Goal: Check status: Check status

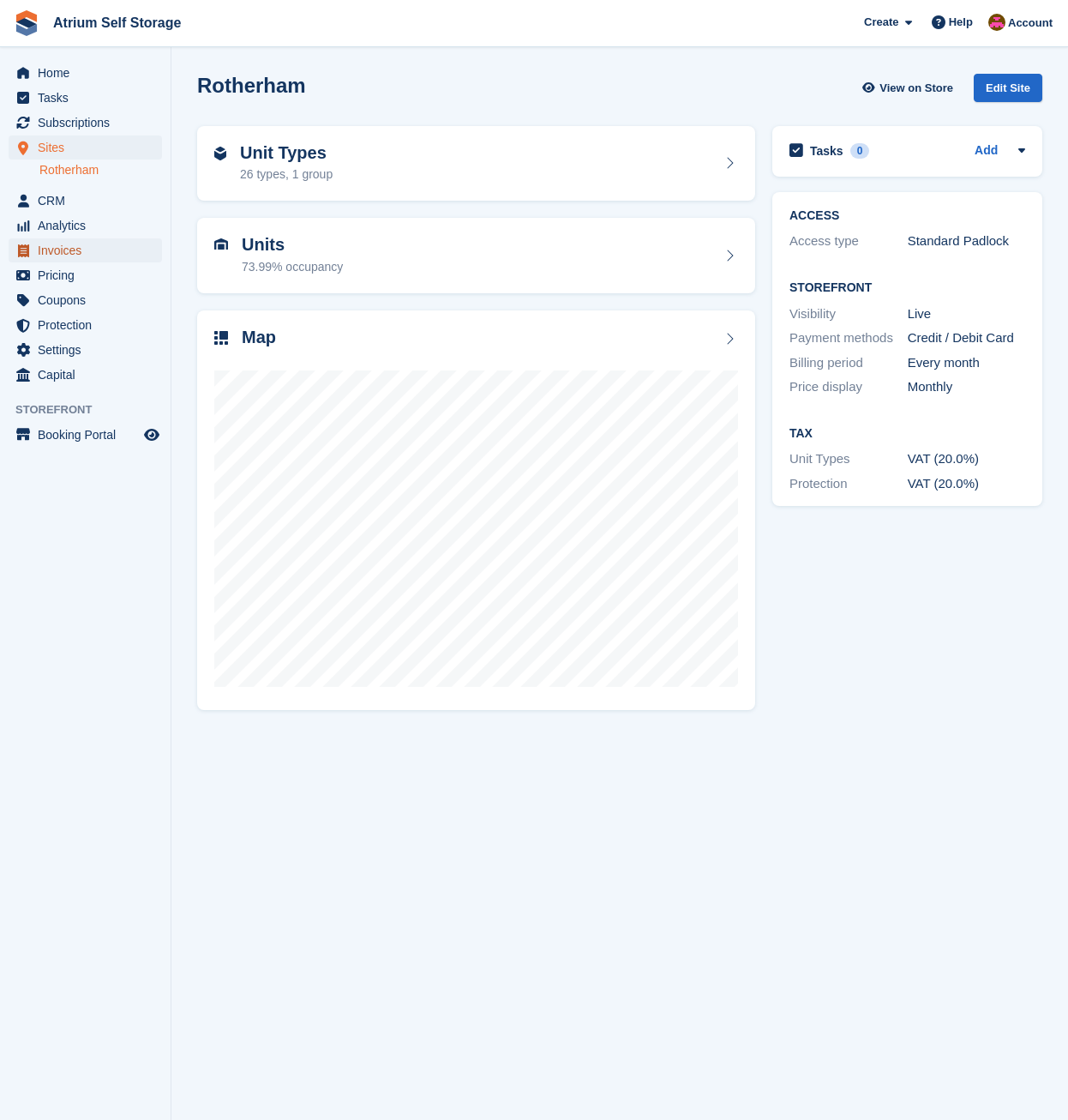
click at [59, 250] on span "Invoices" at bounding box center [90, 250] width 103 height 24
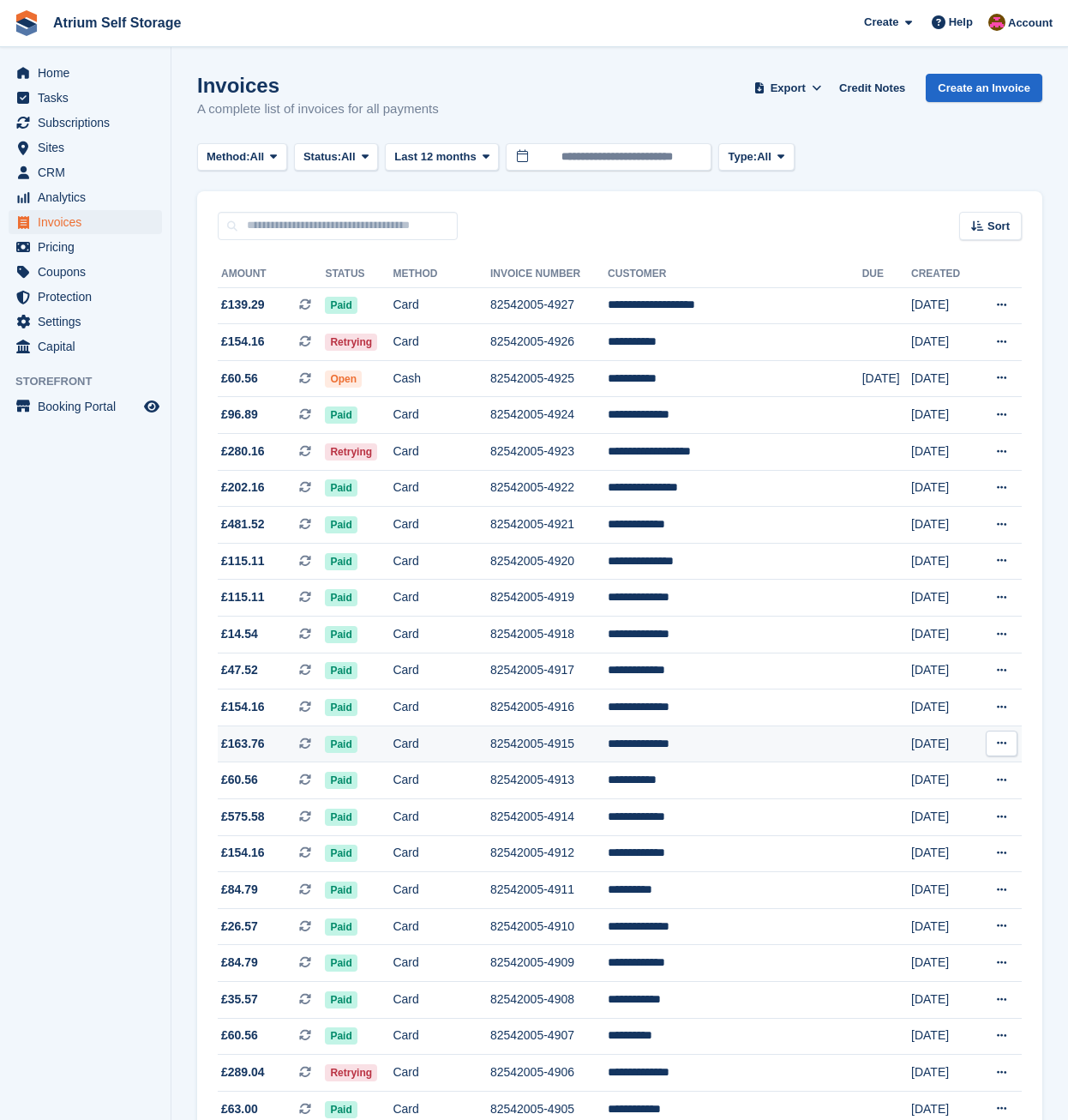
click at [732, 739] on td "**********" at bounding box center [734, 743] width 255 height 37
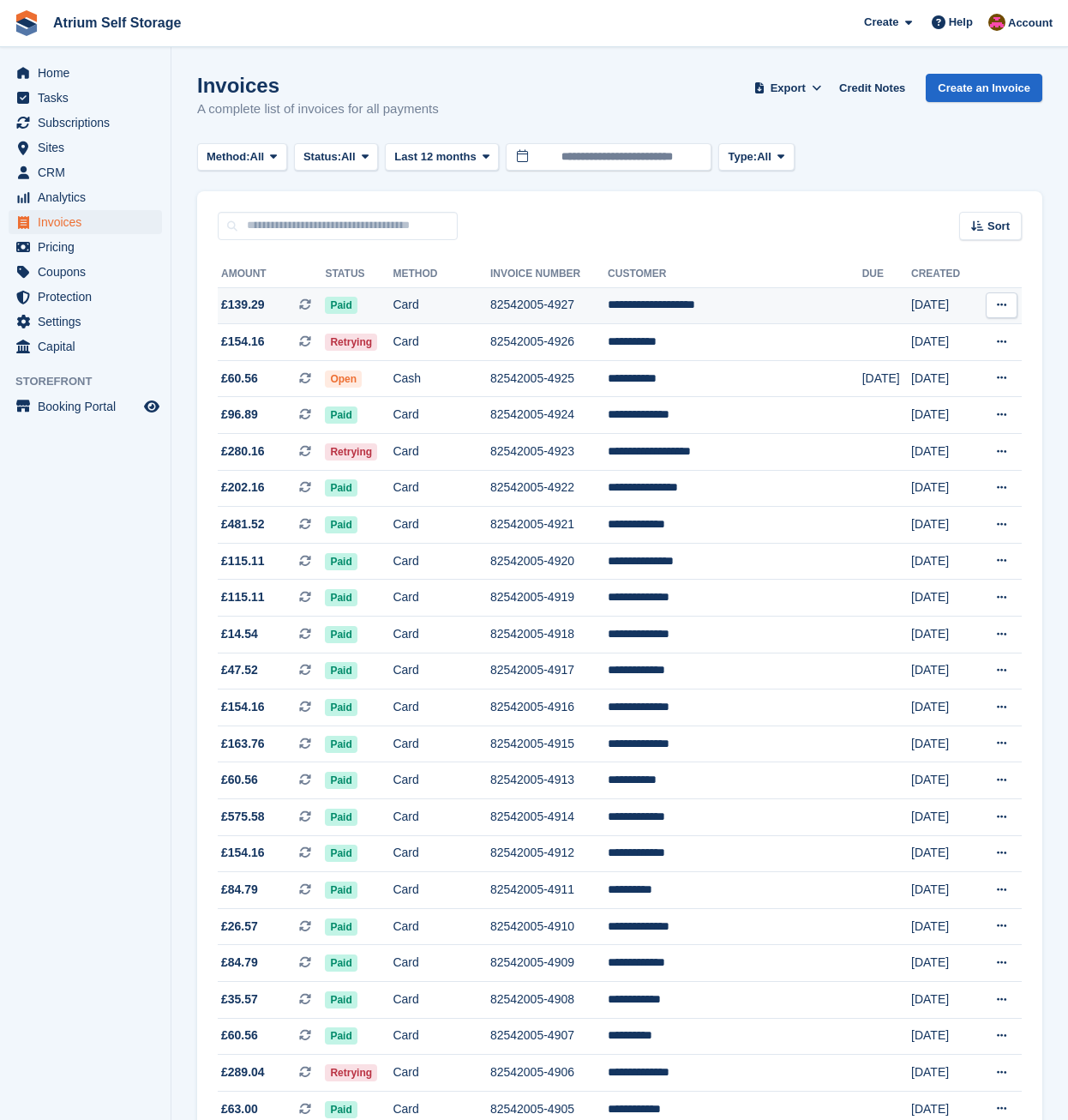
click at [684, 301] on td "**********" at bounding box center [734, 305] width 255 height 37
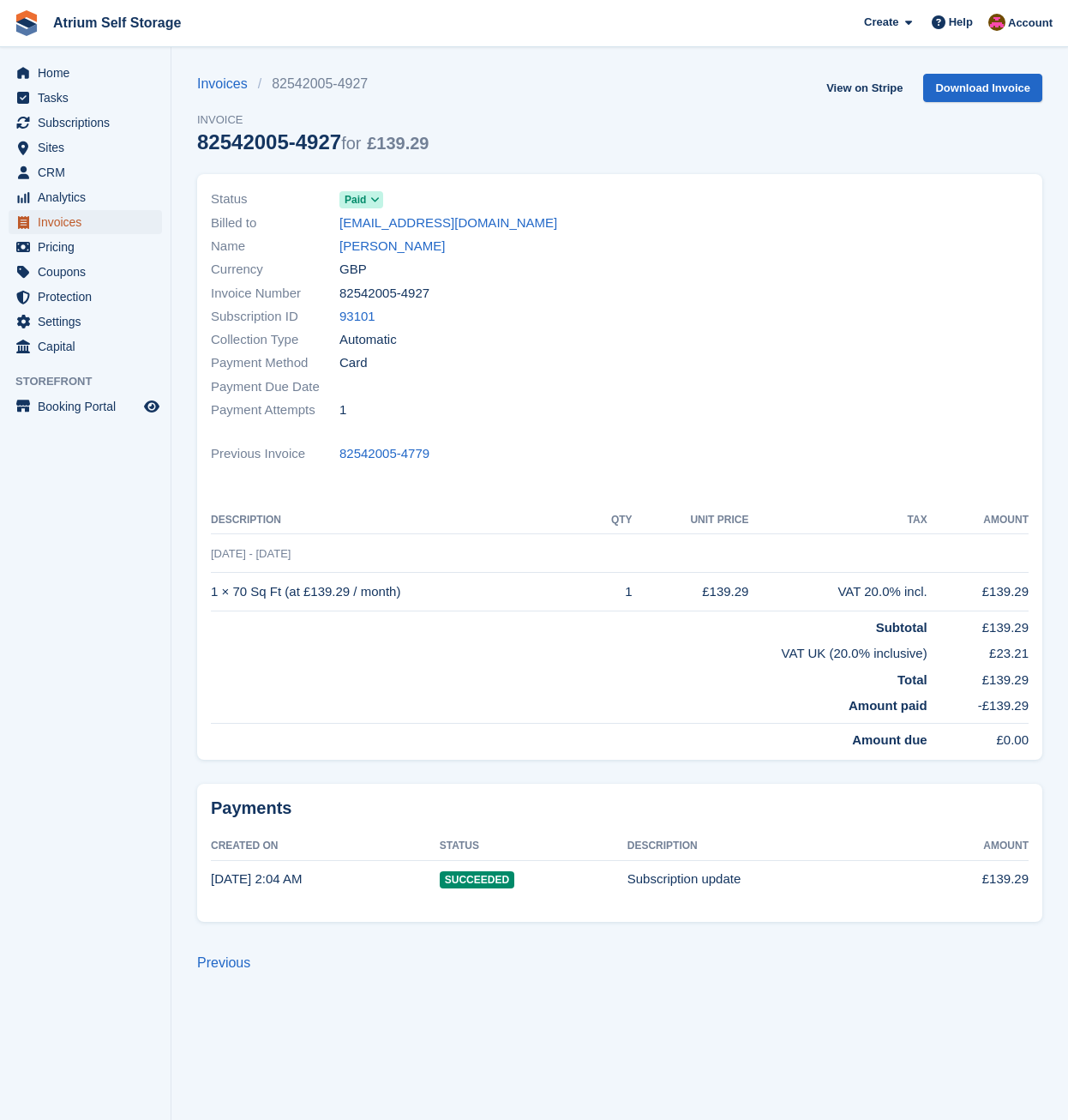
click at [60, 219] on span "Invoices" at bounding box center [90, 221] width 103 height 24
